Goal: Navigation & Orientation: Find specific page/section

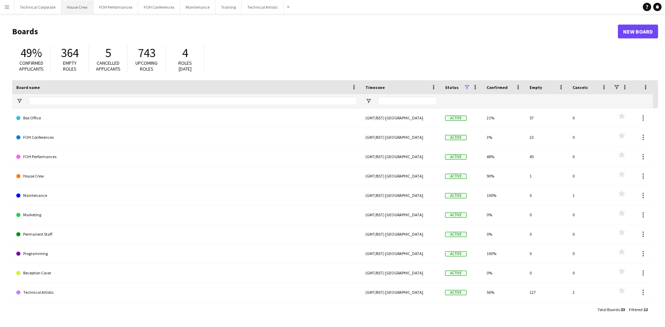
click at [74, 12] on button "House Crew Close" at bounding box center [77, 7] width 32 height 14
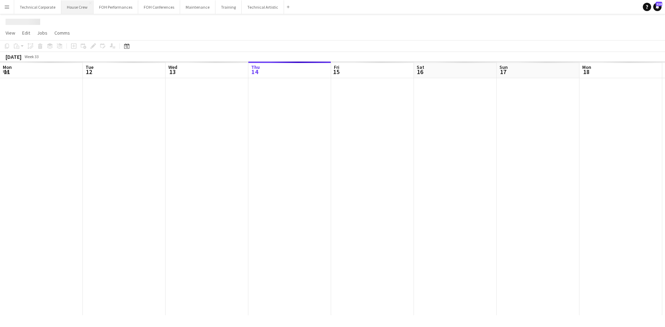
scroll to position [0, 166]
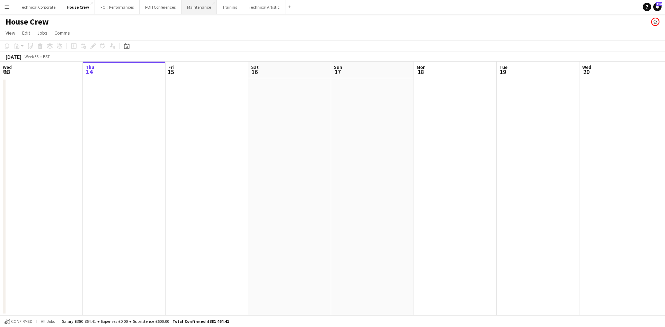
click at [198, 1] on button "Maintenance Close" at bounding box center [199, 7] width 35 height 14
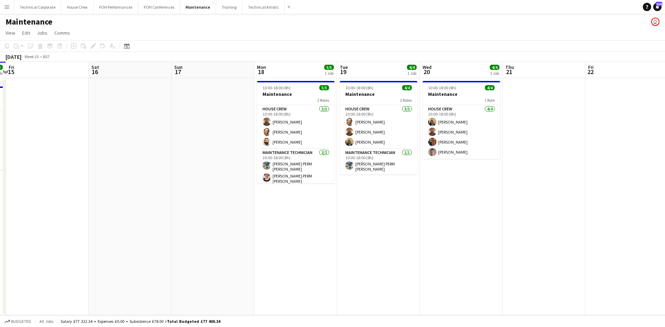
scroll to position [0, 201]
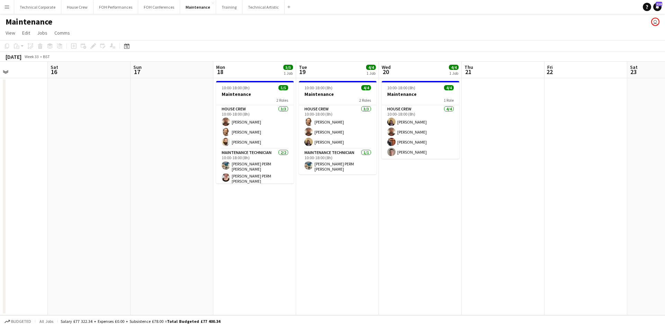
drag, startPoint x: 339, startPoint y: 244, endPoint x: 609, endPoint y: 214, distance: 271.8
click at [609, 214] on app-calendar-viewport "Wed 13 6/6 1 Job Thu 14 3/3 1 Job Fri 15 Sat 16 Sun 17 Mon 18 5/5 1 Job Tue 19 …" at bounding box center [332, 189] width 665 height 254
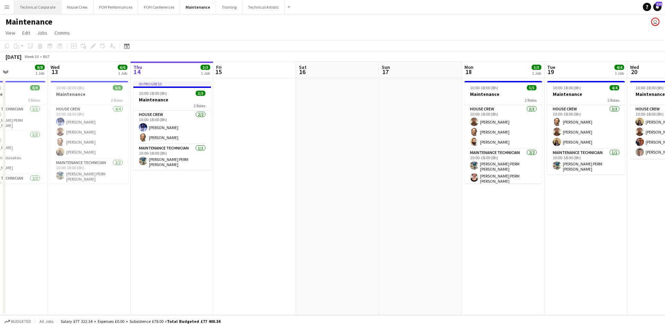
click at [48, 14] on button "Technical Corporate Close" at bounding box center [37, 7] width 47 height 14
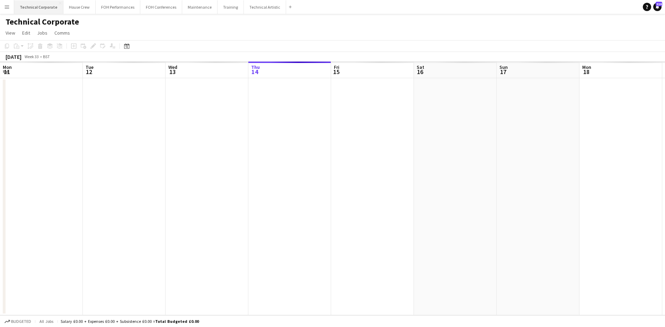
scroll to position [0, 166]
